Goal: Task Accomplishment & Management: Manage account settings

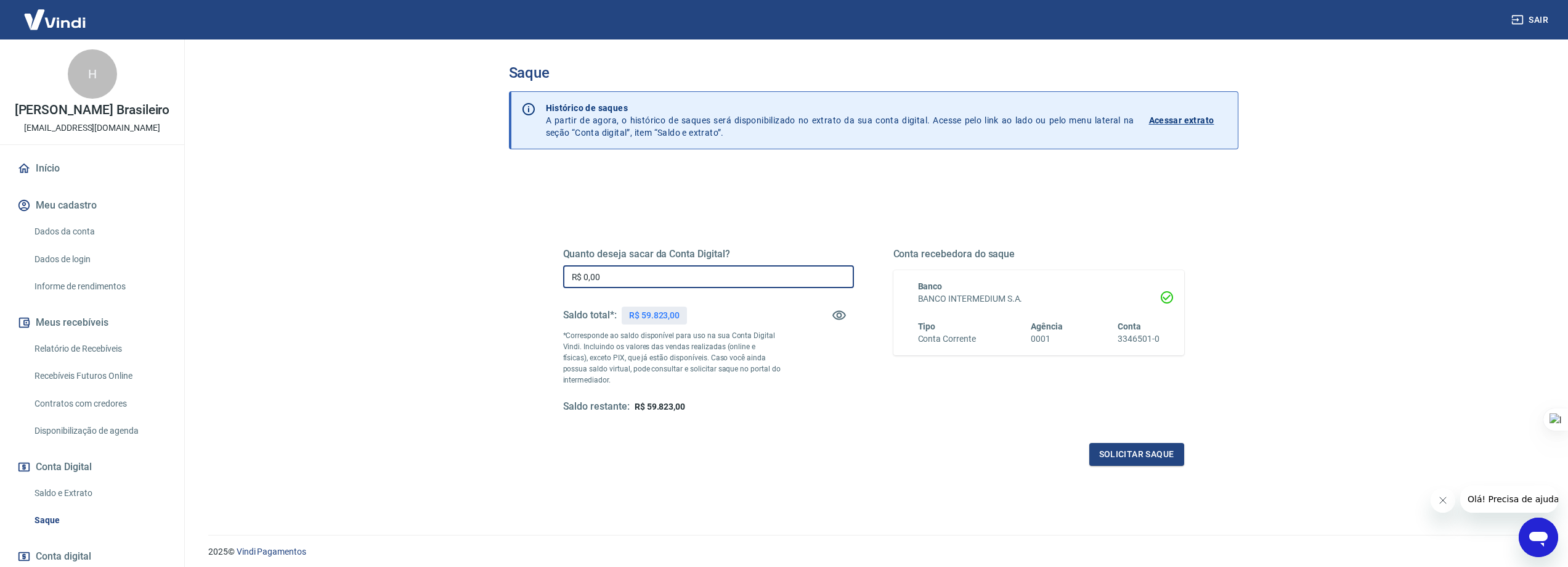
click at [660, 277] on input "R$ 0,00" at bounding box center [709, 276] width 290 height 22
type input "R$ 59.823,00"
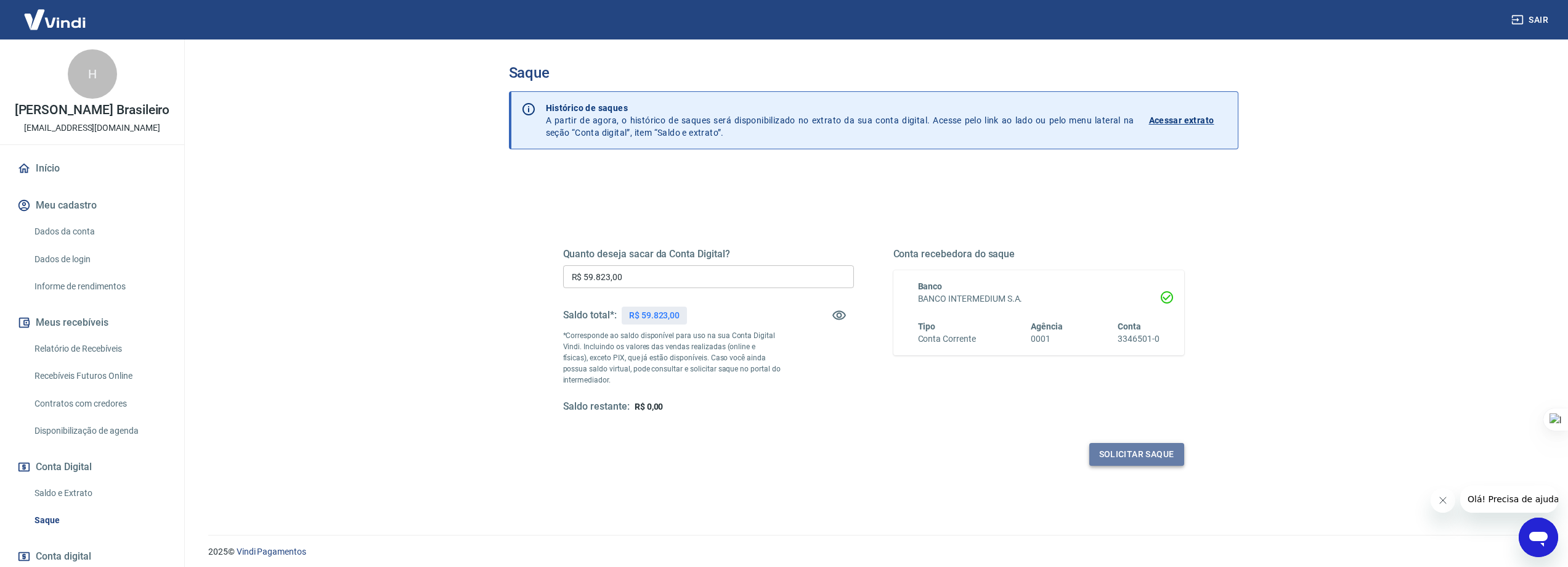
click at [1147, 454] on button "Solicitar saque" at bounding box center [1136, 454] width 95 height 22
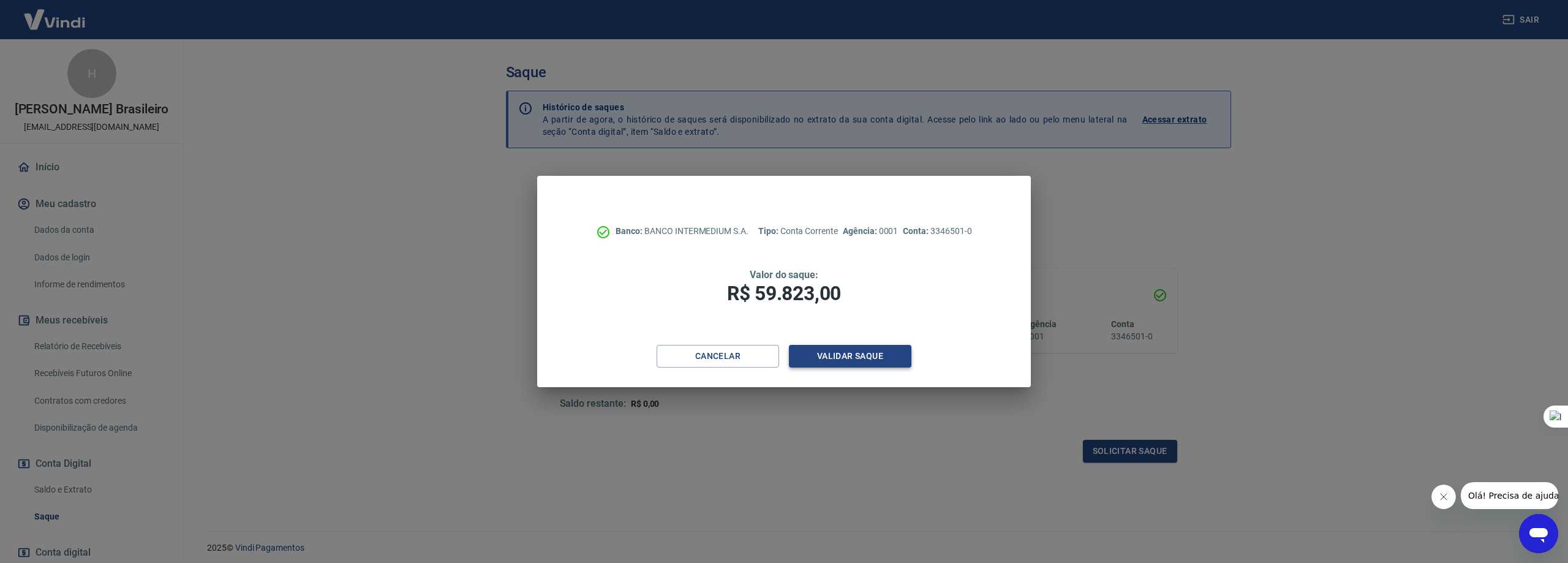
click at [866, 354] on button "Validar saque" at bounding box center [851, 356] width 123 height 22
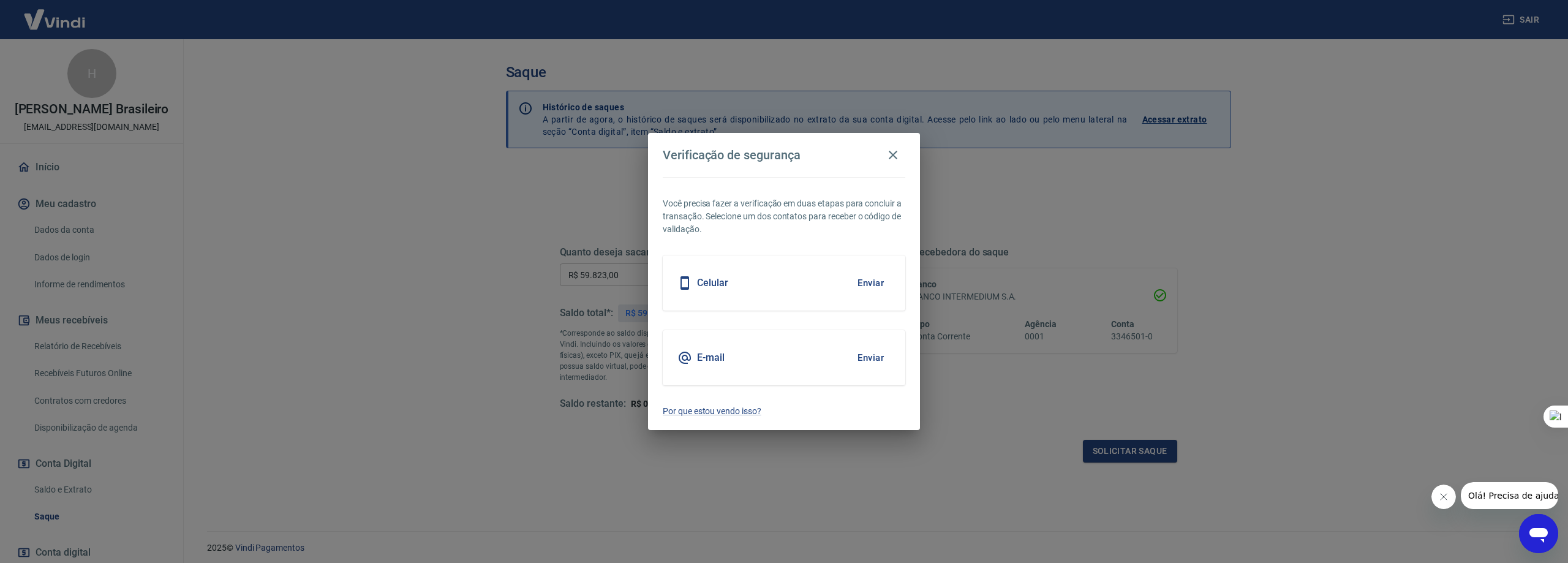
click at [776, 263] on div "Celular Enviar" at bounding box center [784, 282] width 243 height 55
click at [872, 284] on button "Enviar" at bounding box center [871, 283] width 40 height 26
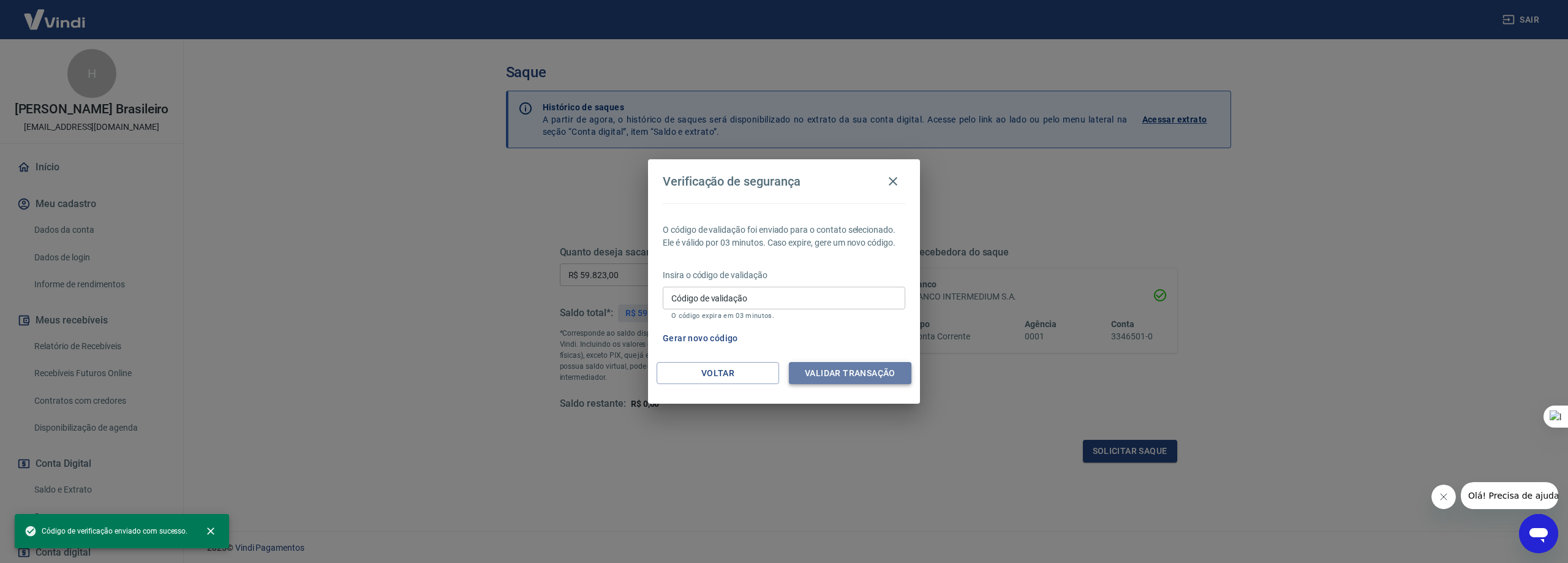
click at [843, 368] on button "Validar transação" at bounding box center [851, 373] width 123 height 22
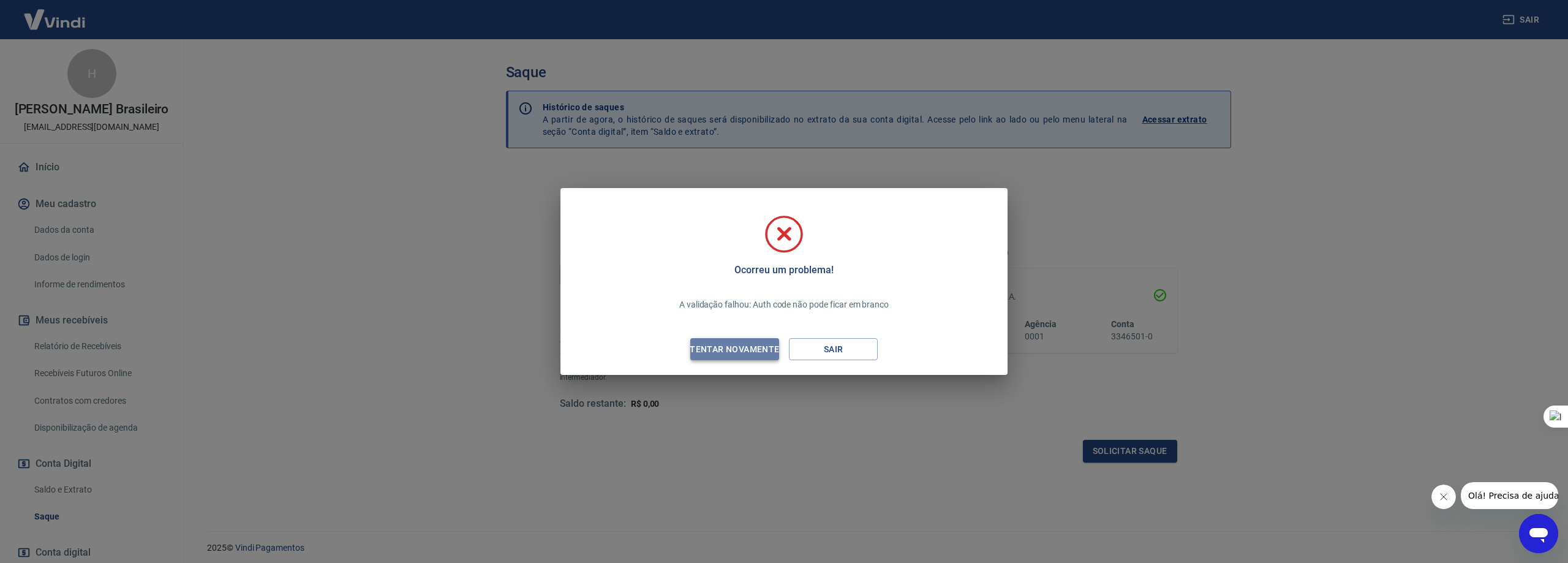
click at [741, 341] on div "Tentar novamente" at bounding box center [734, 348] width 119 height 15
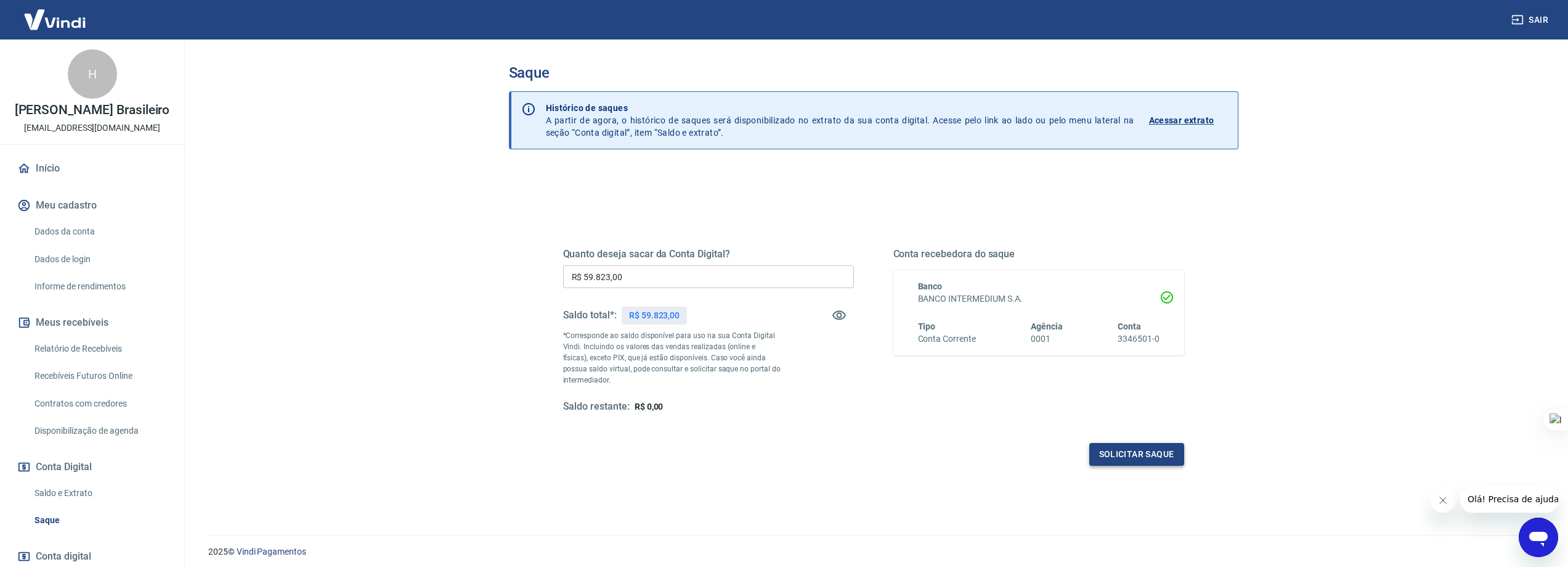
click at [1117, 454] on button "Solicitar saque" at bounding box center [1136, 454] width 95 height 22
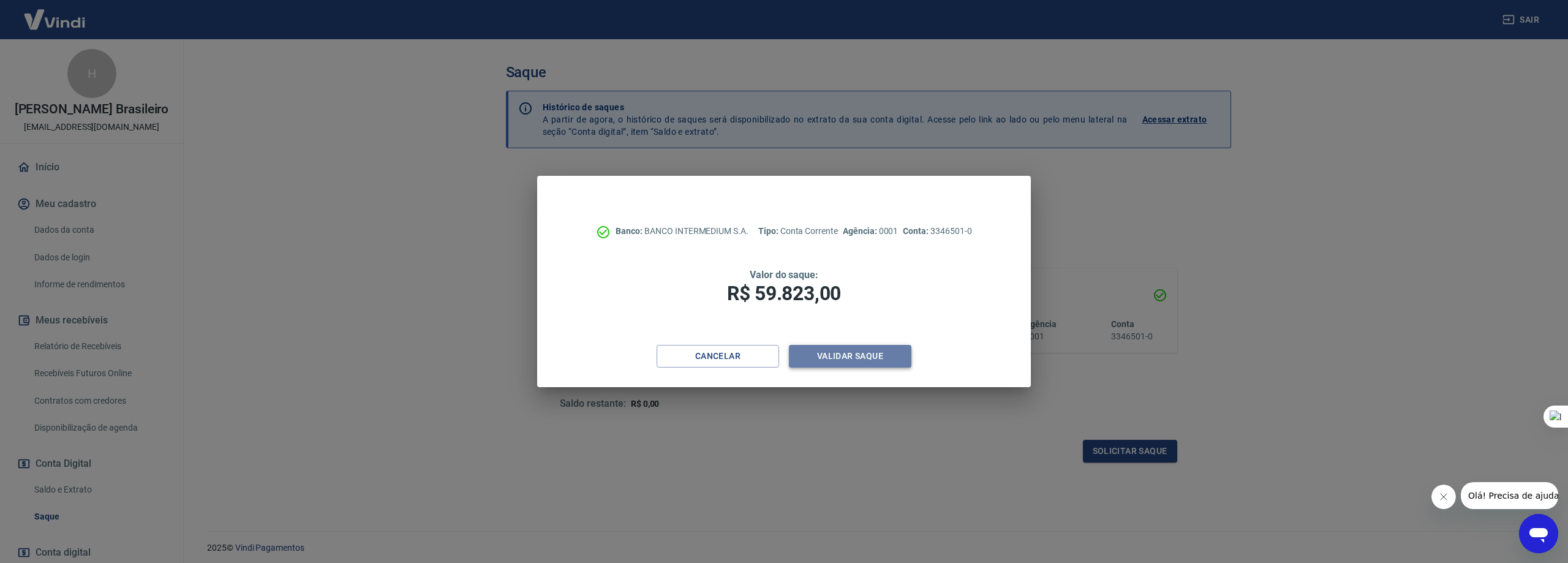
click at [857, 358] on button "Validar saque" at bounding box center [851, 356] width 123 height 22
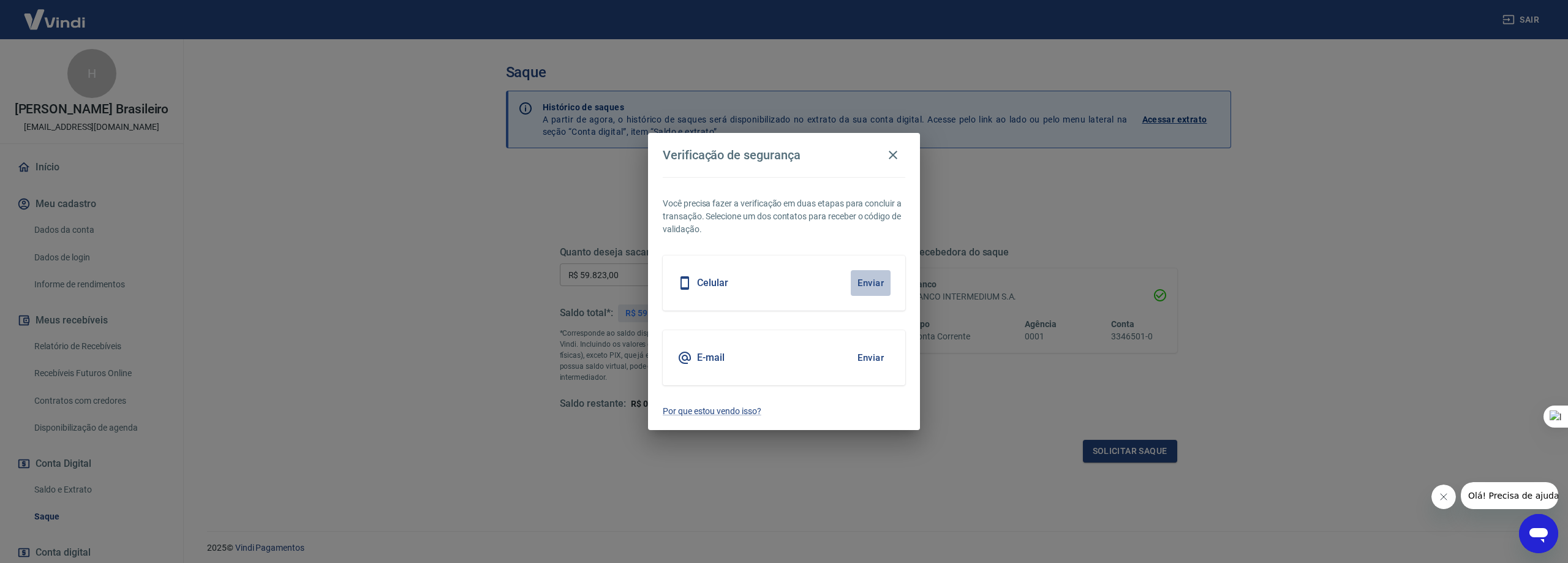
click at [870, 283] on button "Enviar" at bounding box center [871, 283] width 40 height 26
click at [870, 284] on button "Enviar" at bounding box center [871, 283] width 40 height 26
click at [810, 262] on div "Celular Enviar" at bounding box center [784, 282] width 243 height 55
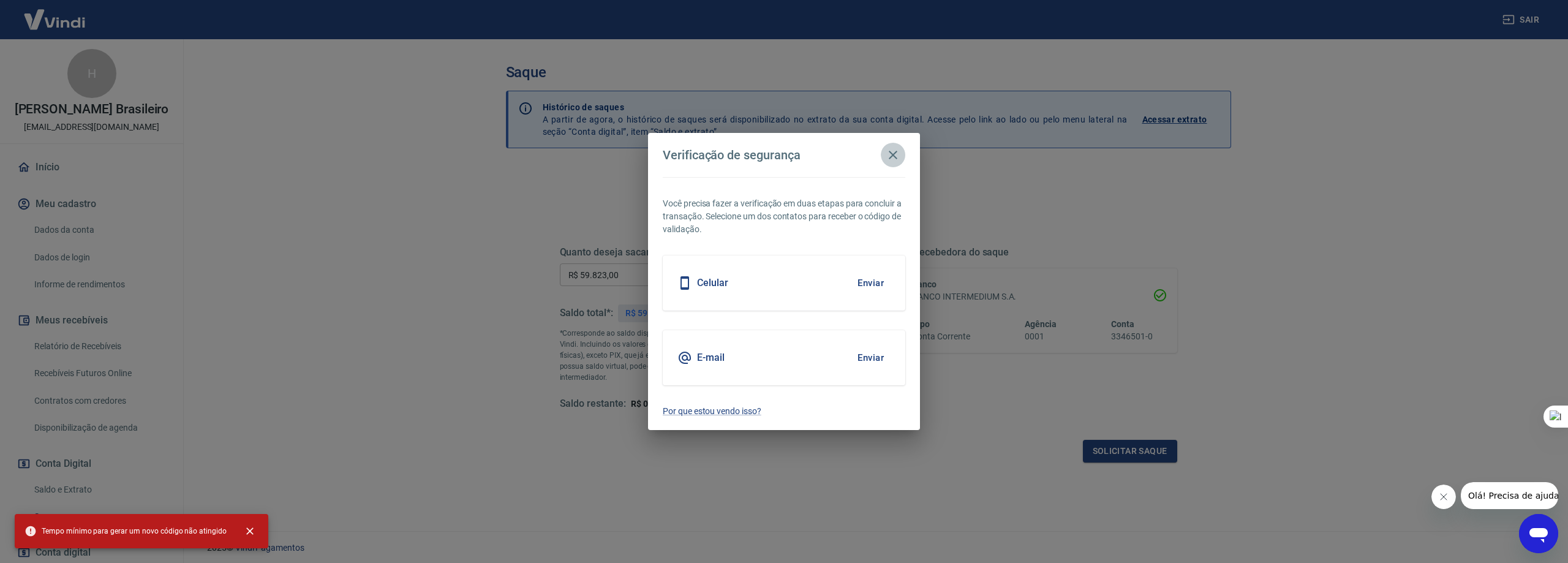
click at [895, 159] on icon "button" at bounding box center [893, 155] width 14 height 14
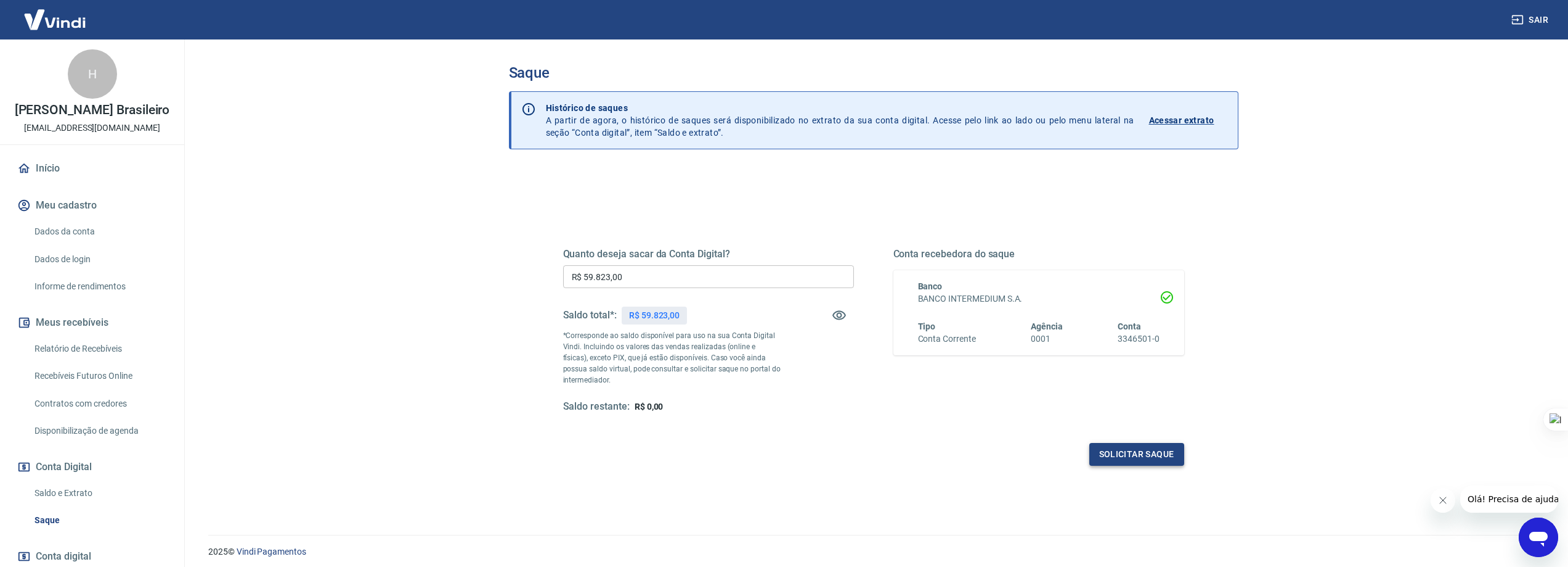
click at [1136, 455] on button "Solicitar saque" at bounding box center [1136, 454] width 95 height 22
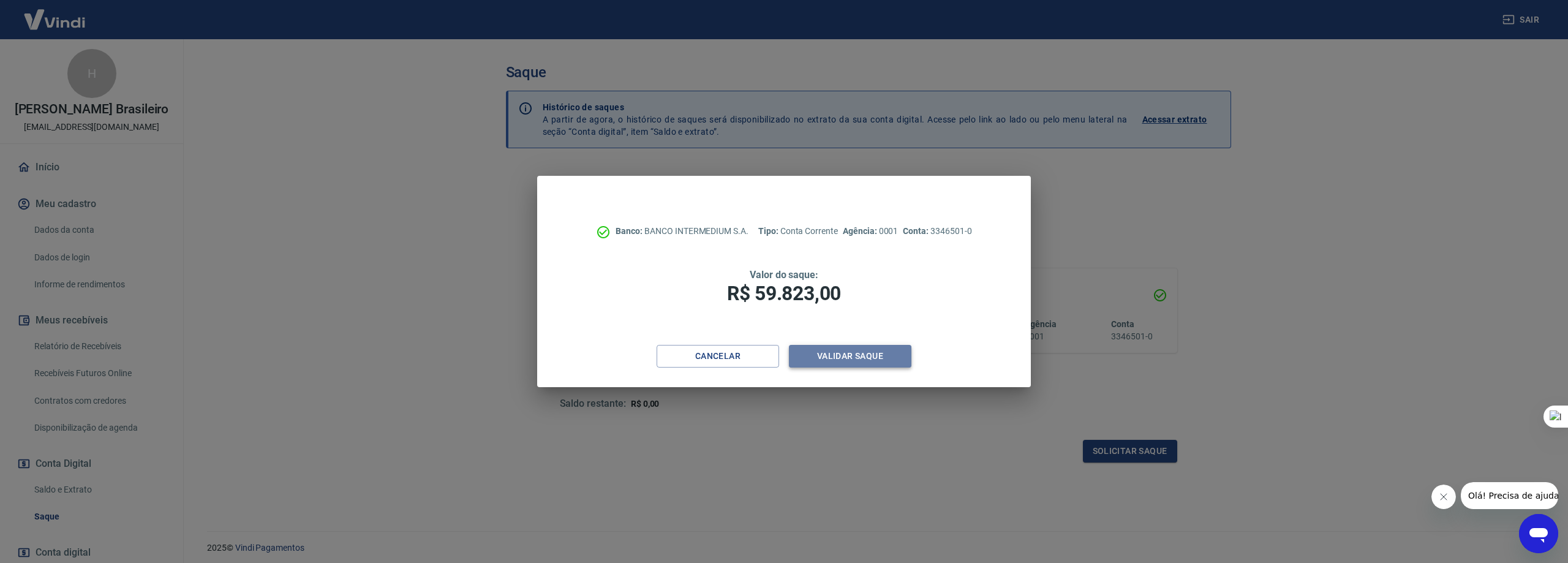
click at [840, 360] on button "Validar saque" at bounding box center [851, 356] width 123 height 22
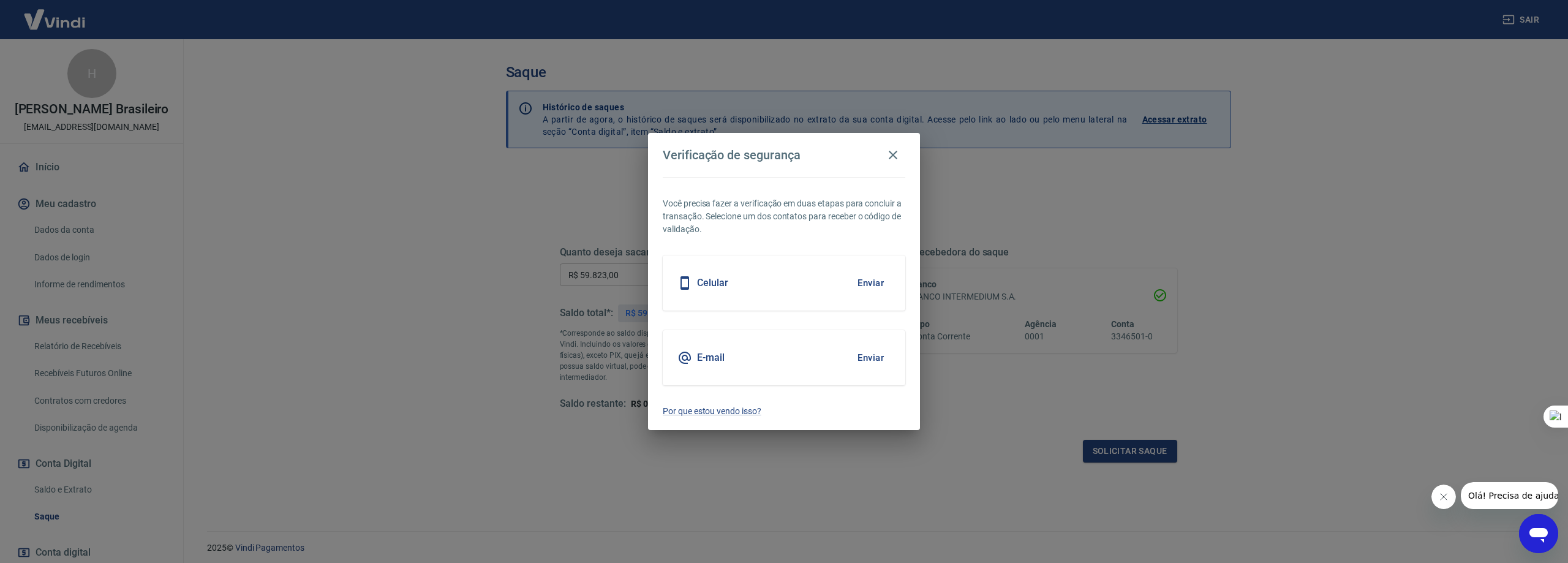
click at [869, 283] on button "Enviar" at bounding box center [871, 283] width 40 height 26
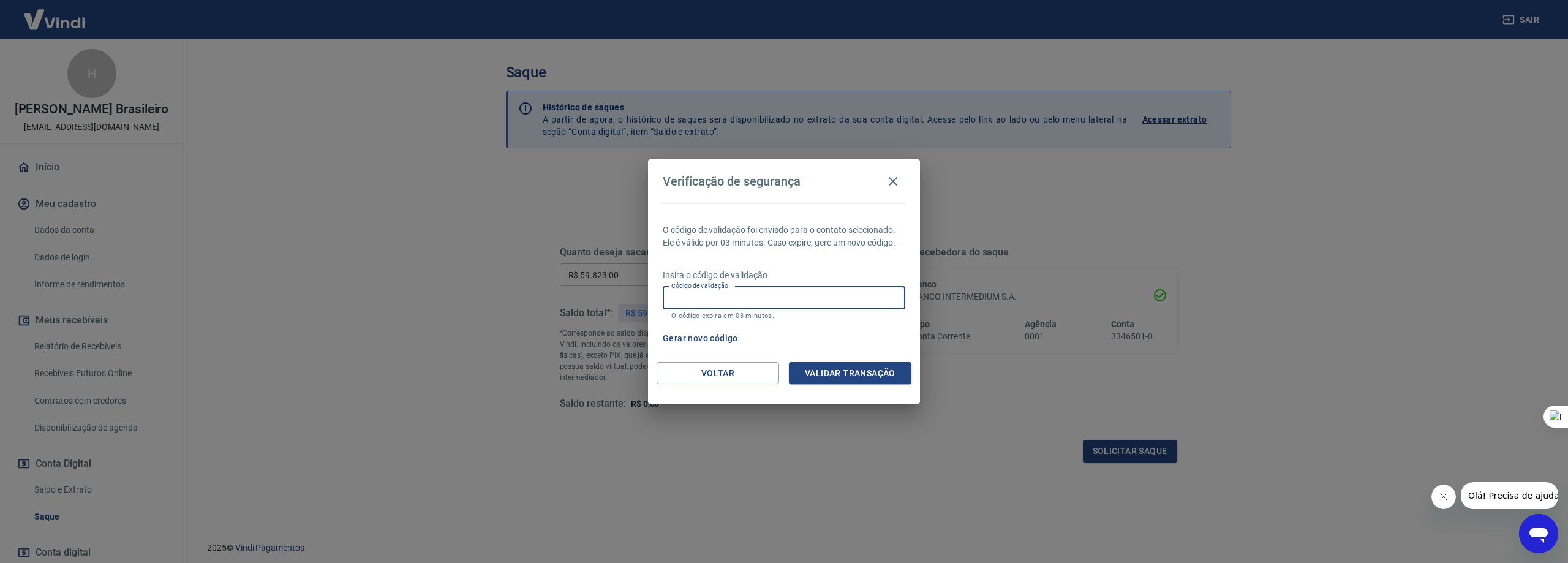
click at [820, 301] on input "Código de validação" at bounding box center [784, 297] width 243 height 22
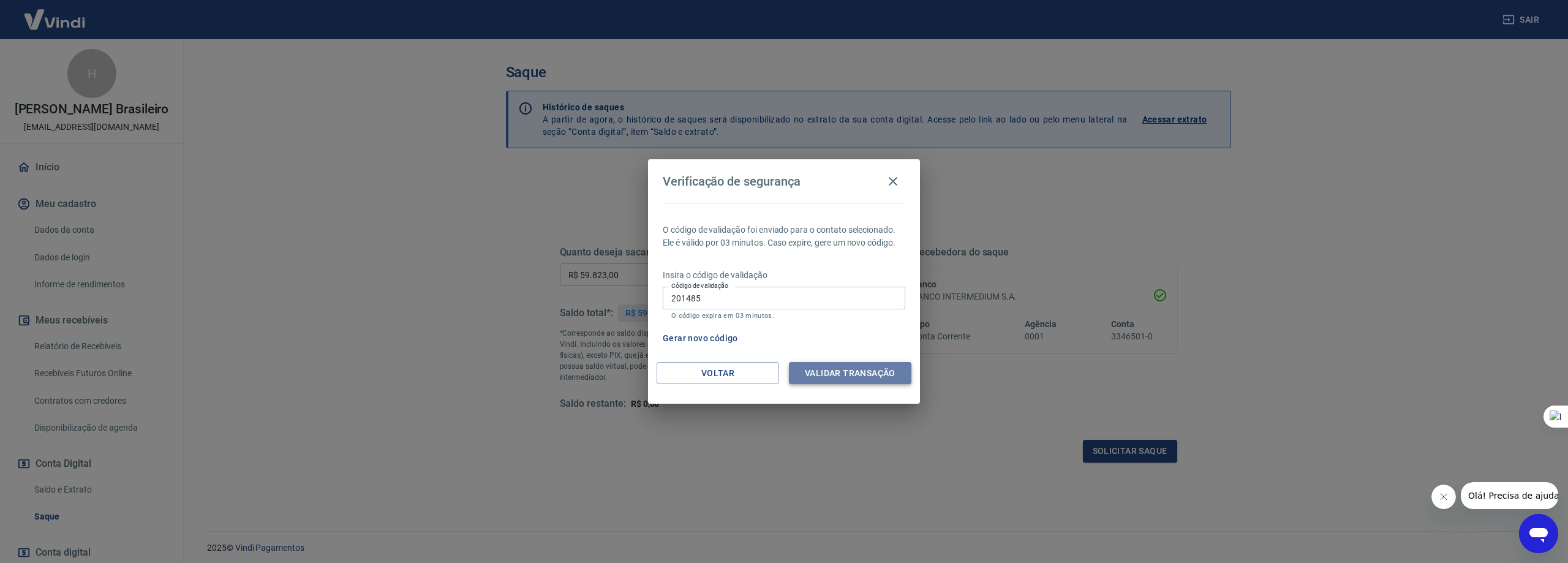
click at [844, 375] on button "Validar transação" at bounding box center [851, 373] width 123 height 22
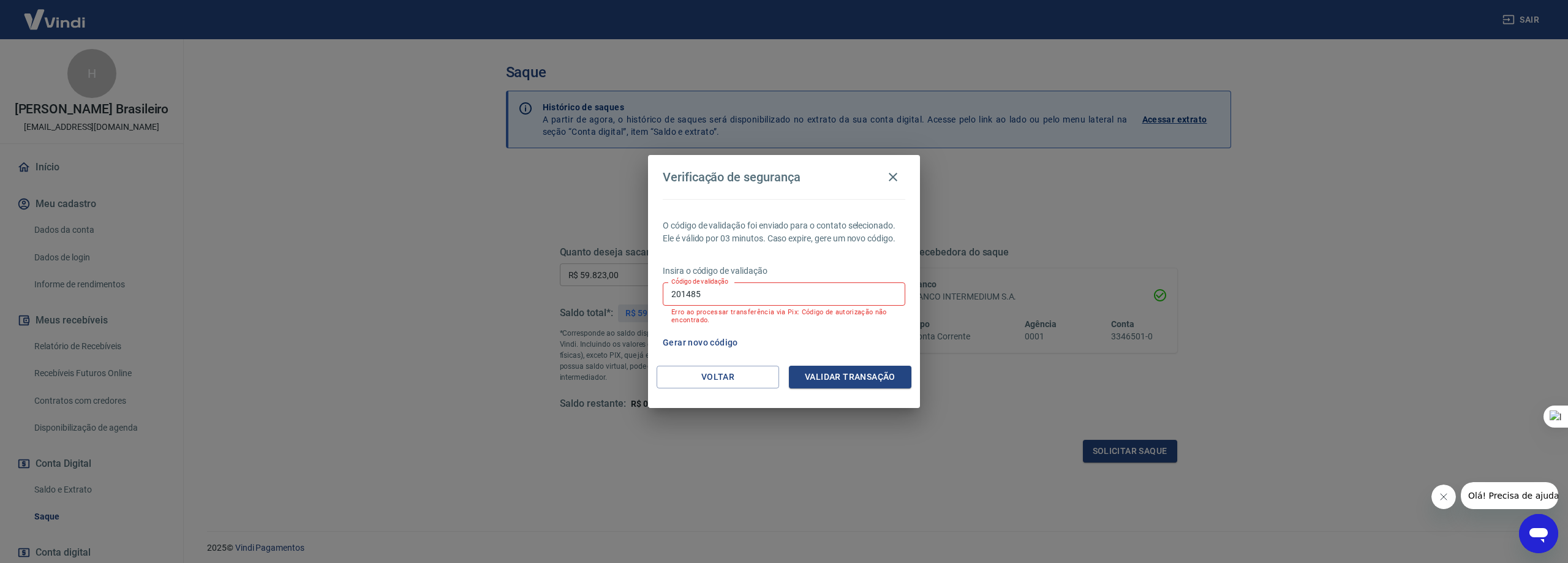
click at [825, 297] on input "201485" at bounding box center [784, 293] width 243 height 22
type input "300509"
click at [885, 386] on button "Validar transação" at bounding box center [851, 376] width 123 height 22
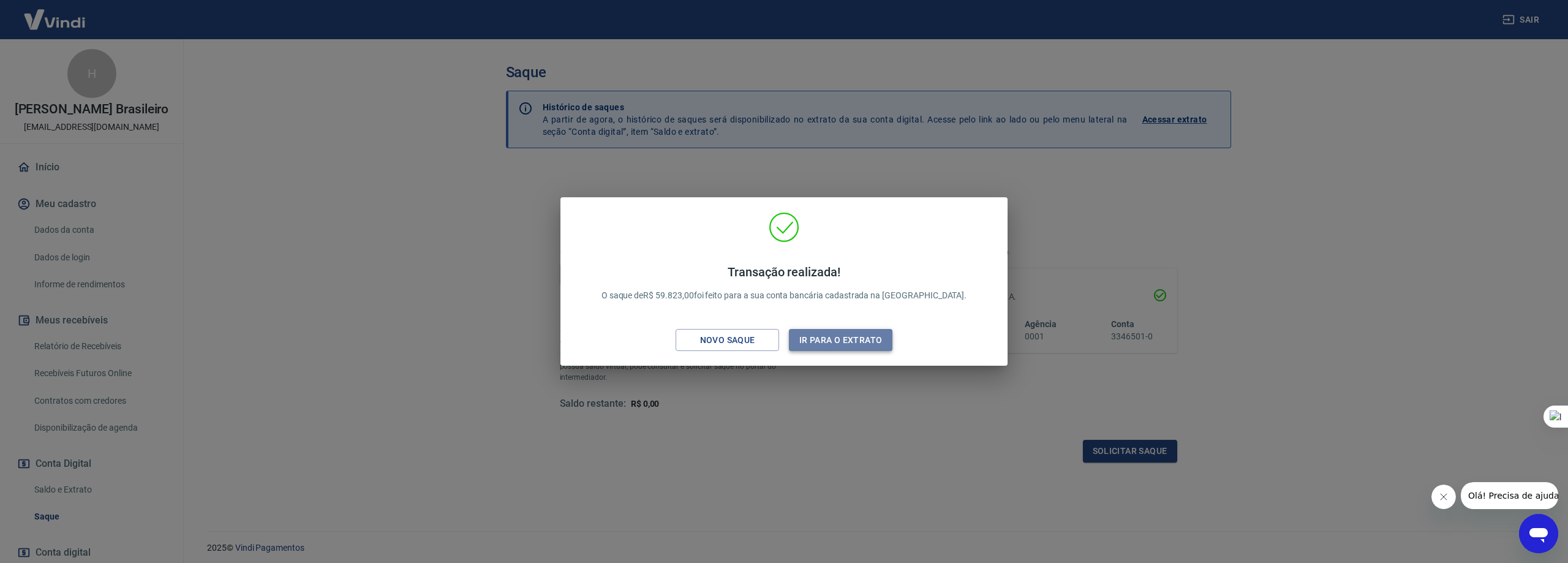
click at [856, 342] on button "Ir para o extrato" at bounding box center [841, 340] width 104 height 22
